Goal: Navigation & Orientation: Find specific page/section

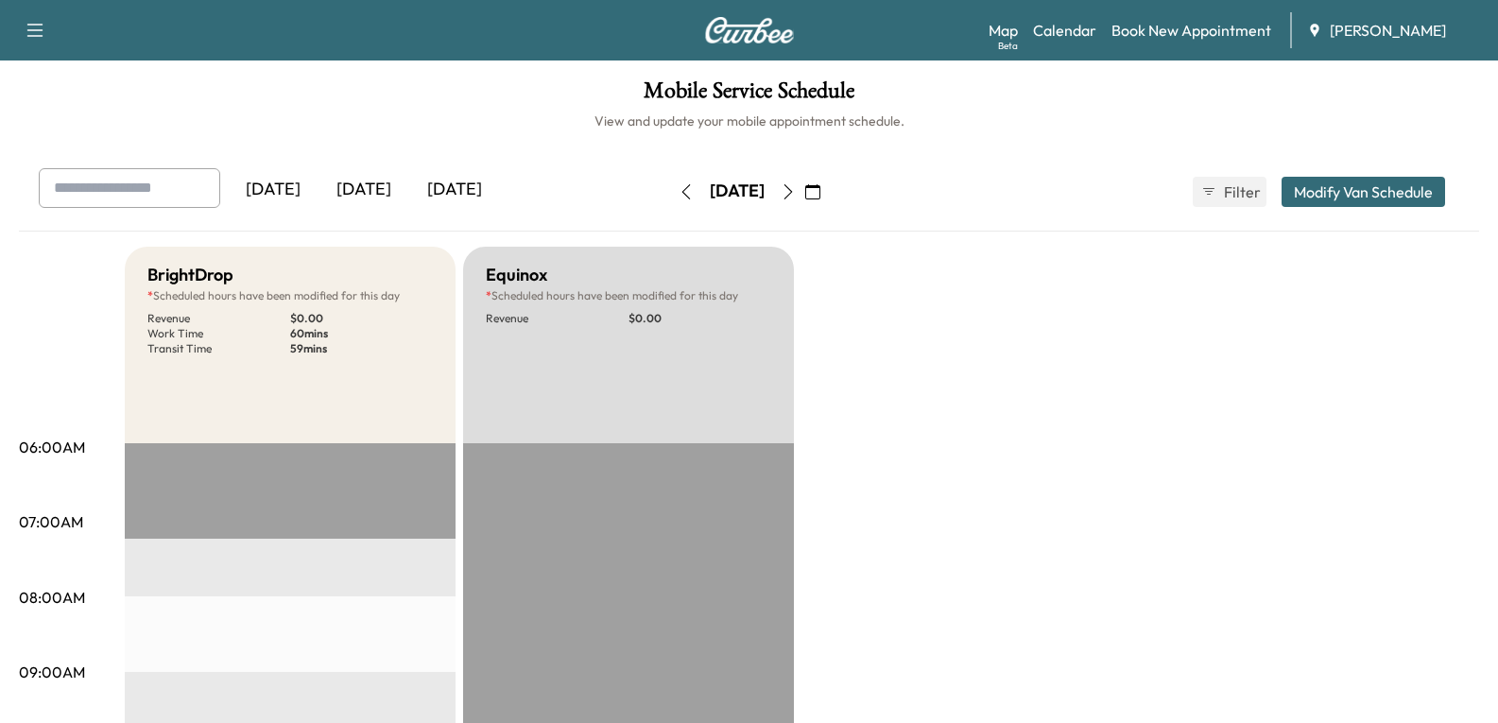
click at [368, 193] on div "[DATE]" at bounding box center [364, 189] width 91 height 43
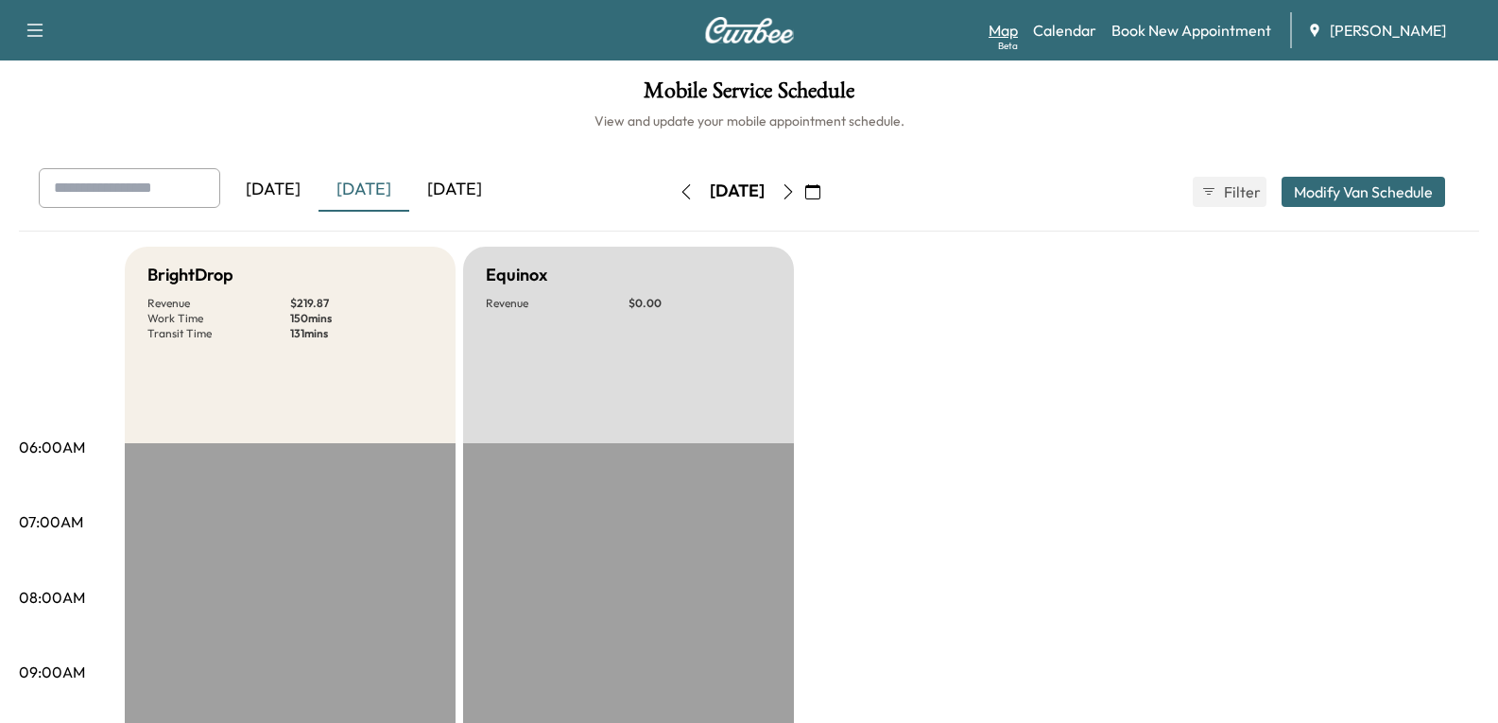
click at [1007, 27] on link "Map Beta" at bounding box center [1003, 30] width 29 height 23
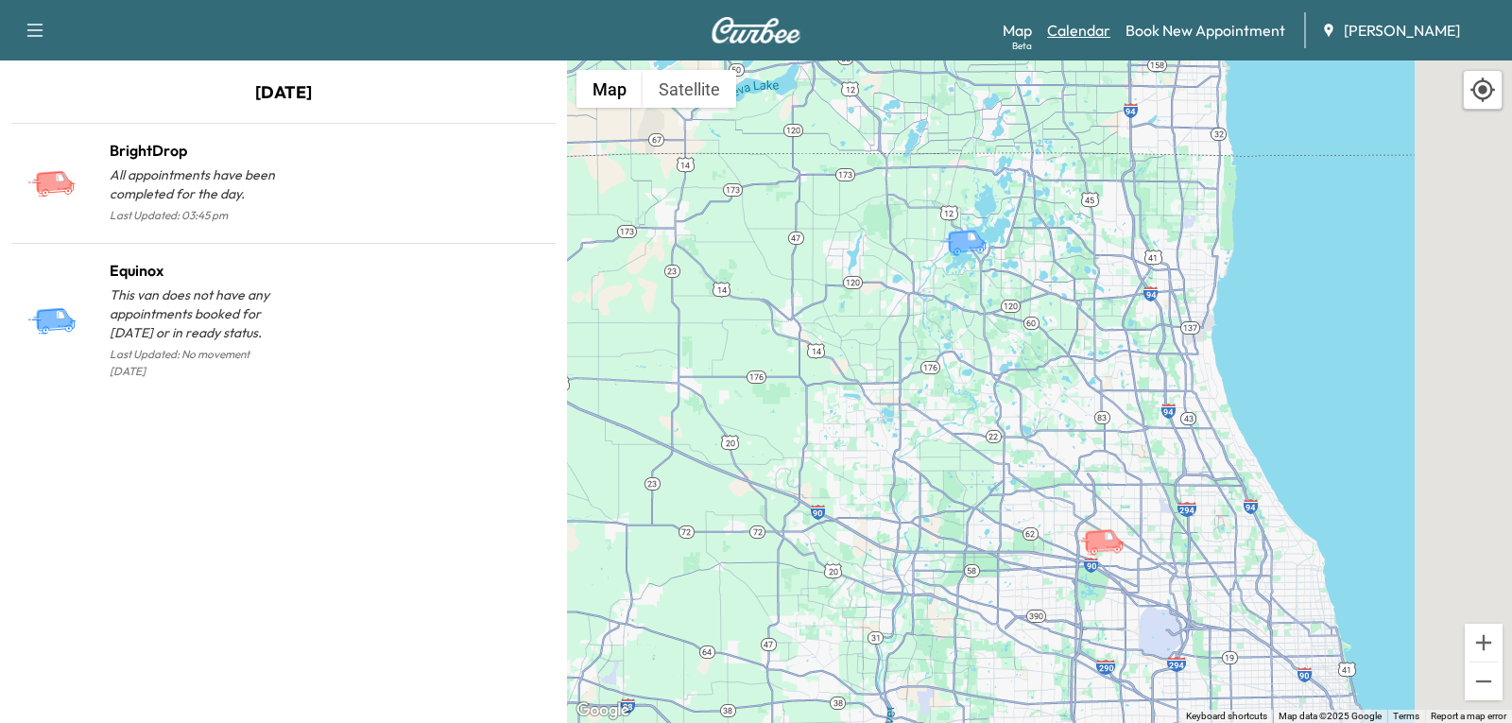
click at [1070, 30] on link "Calendar" at bounding box center [1078, 30] width 63 height 23
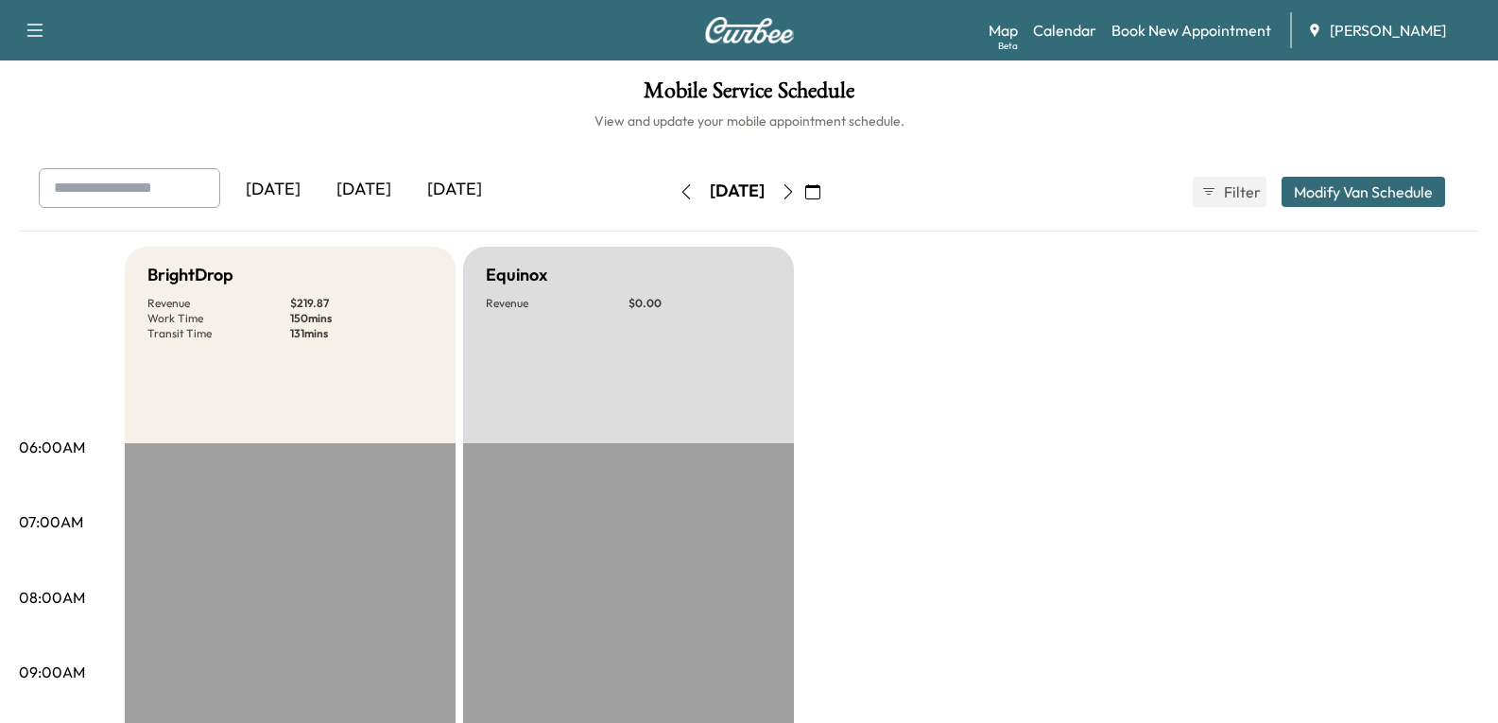
click at [366, 197] on div "[DATE]" at bounding box center [364, 189] width 91 height 43
click at [384, 181] on div "[DATE]" at bounding box center [364, 189] width 91 height 43
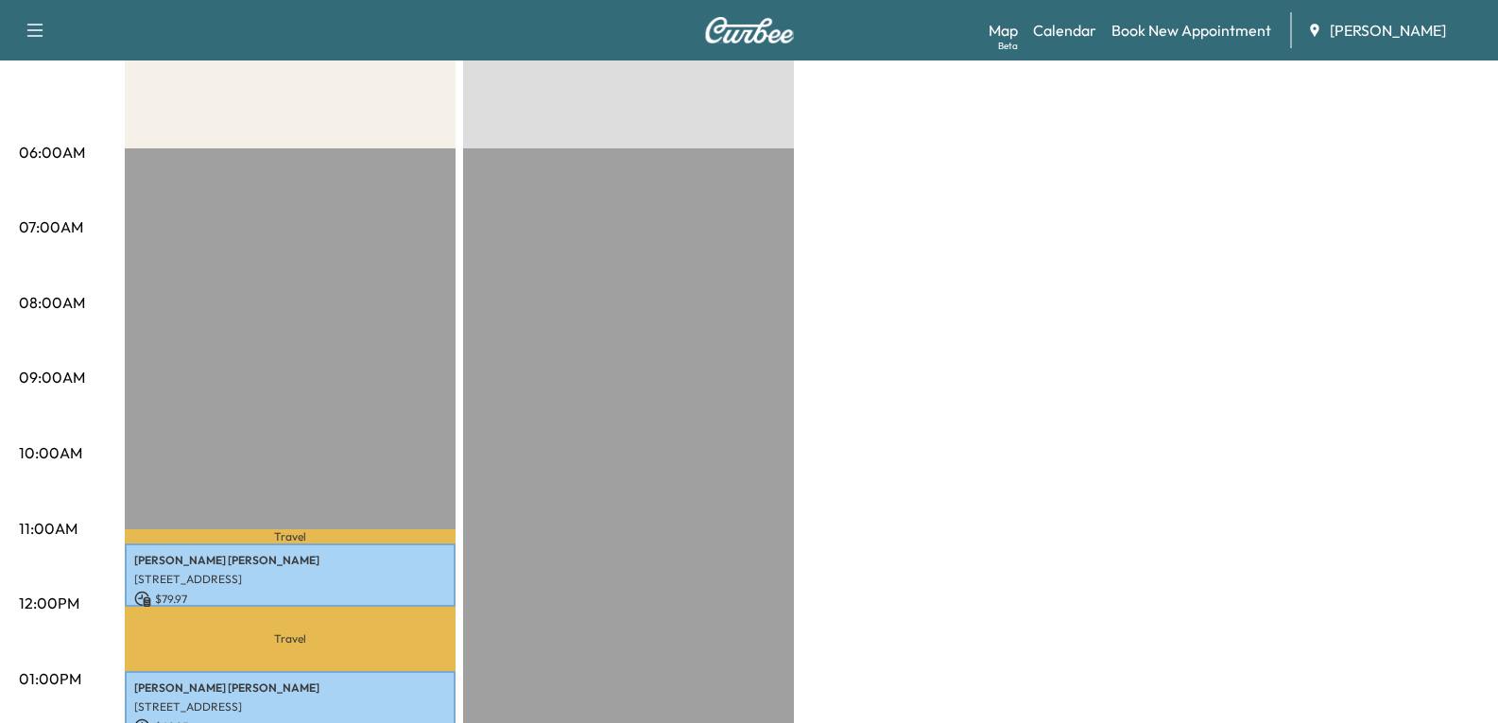
scroll to position [284, 0]
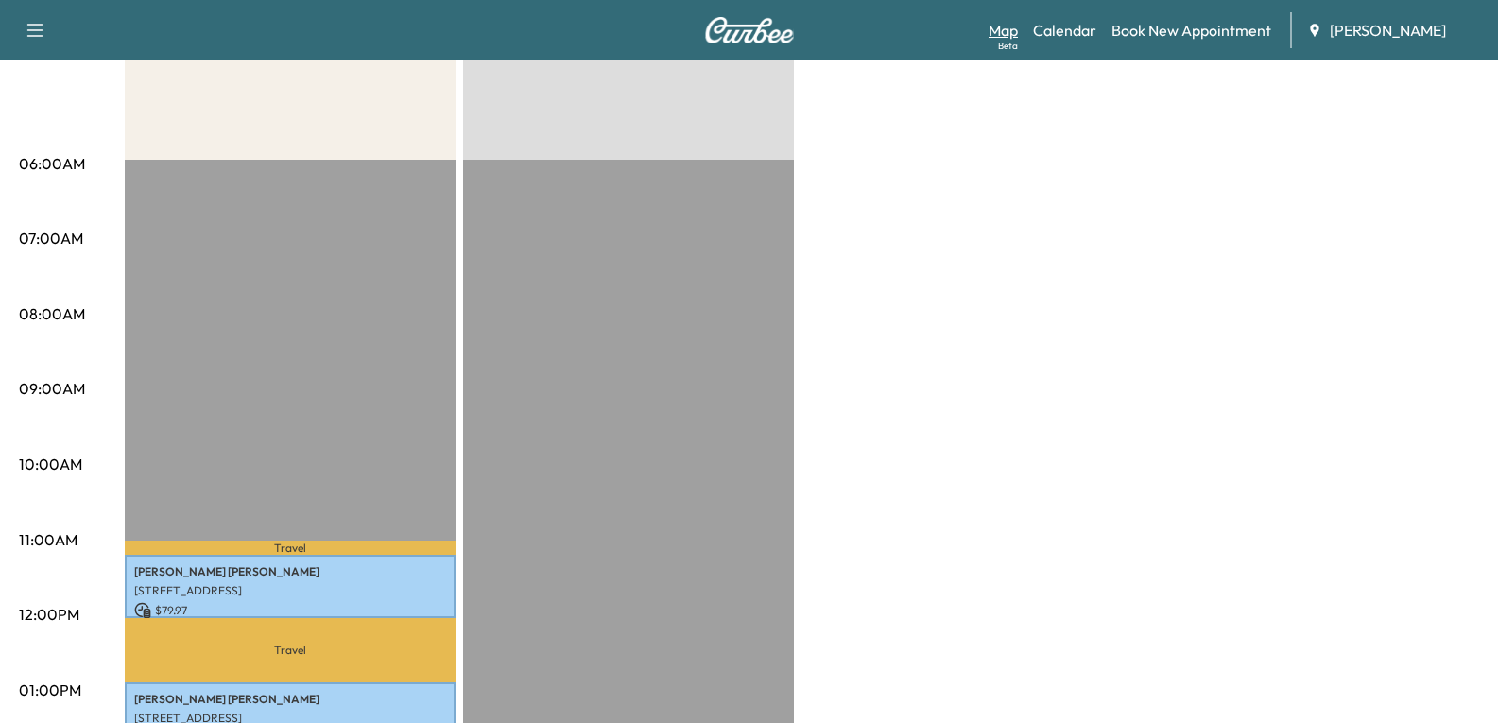
click at [998, 26] on link "Map Beta" at bounding box center [1003, 30] width 29 height 23
